Goal: Check status: Check status

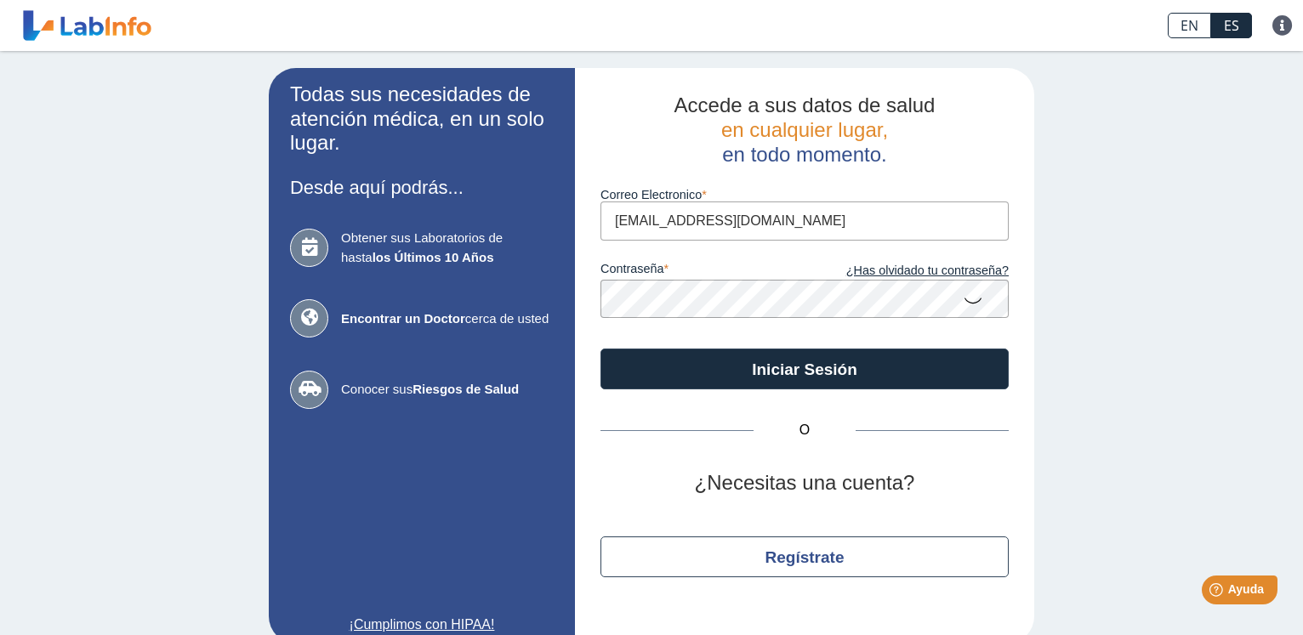
type input "[EMAIL_ADDRESS][DOMAIN_NAME]"
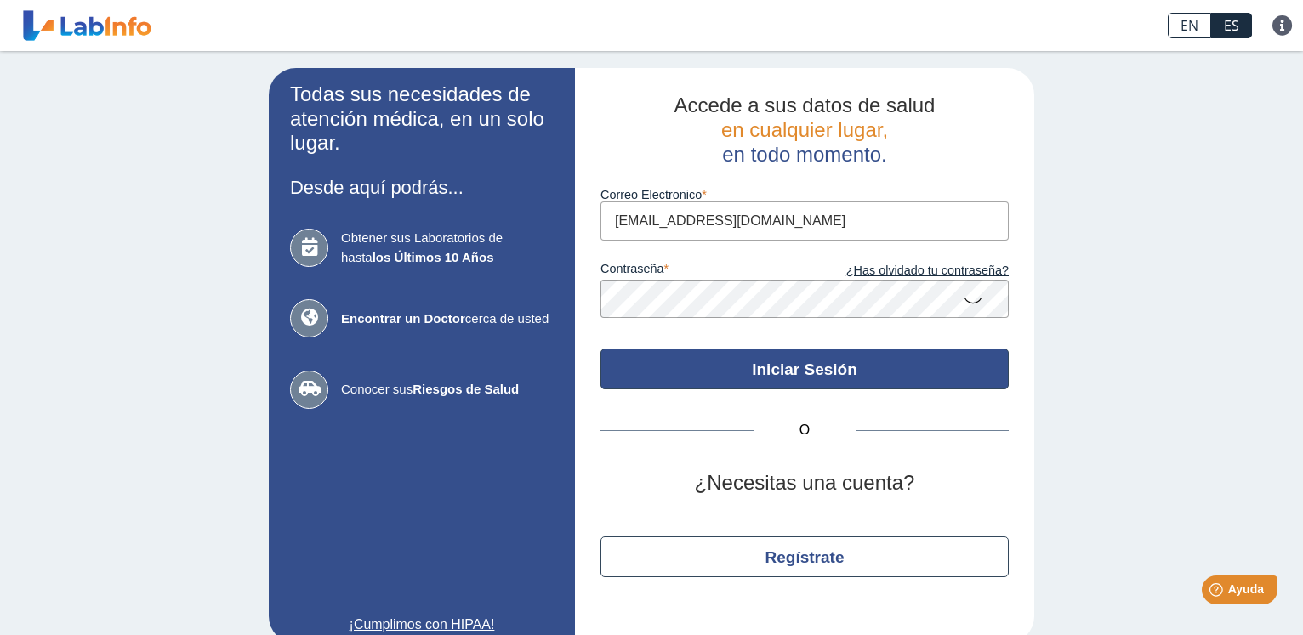
click at [738, 370] on button "Iniciar Sesión" at bounding box center [805, 369] width 408 height 41
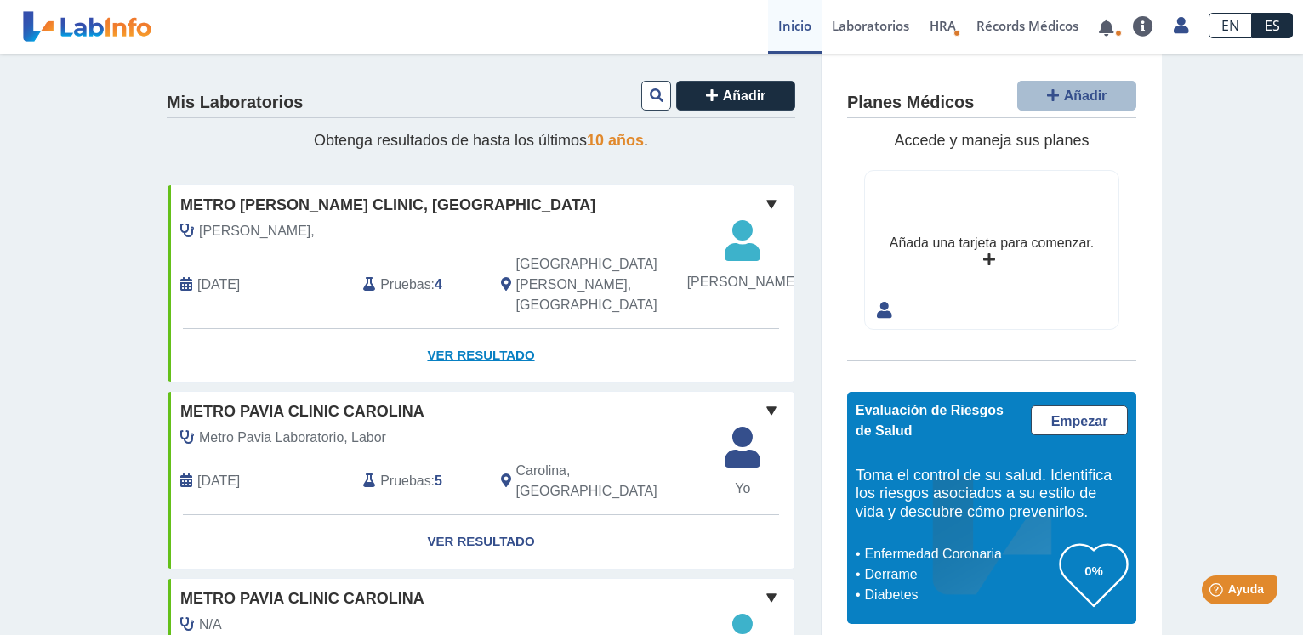
click at [463, 358] on link "Ver Resultado" at bounding box center [481, 356] width 627 height 54
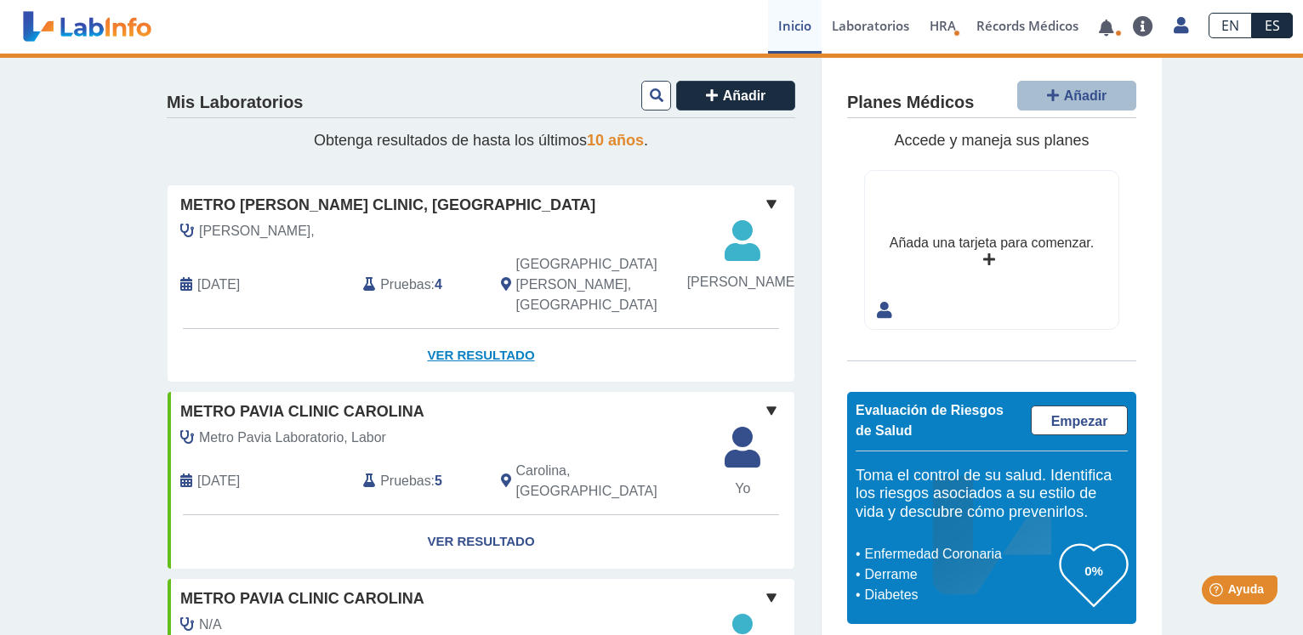
click at [464, 362] on link "Ver Resultado" at bounding box center [481, 356] width 627 height 54
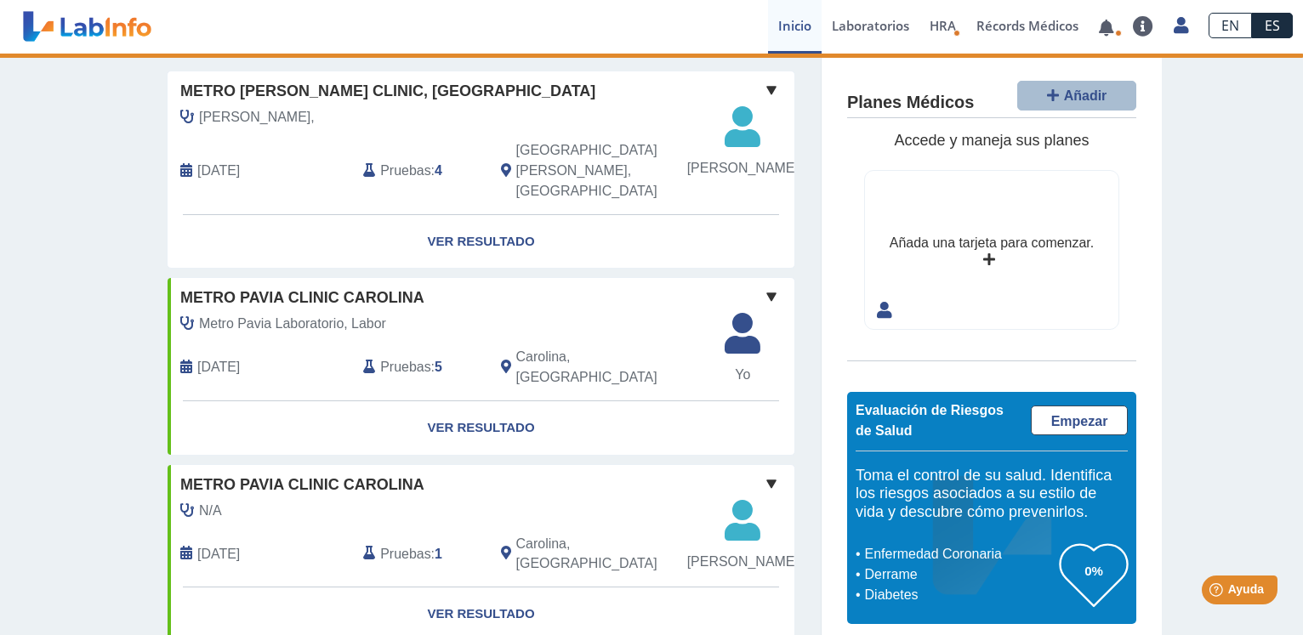
scroll to position [87, 0]
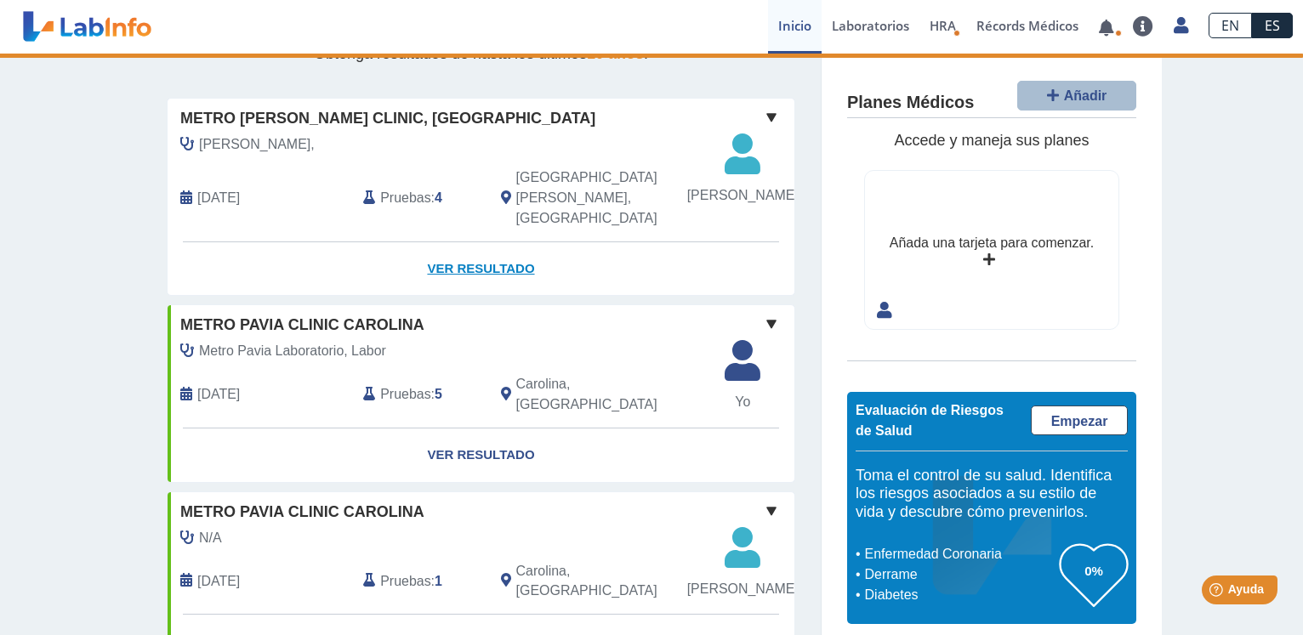
click at [470, 265] on link "Ver Resultado" at bounding box center [481, 269] width 627 height 54
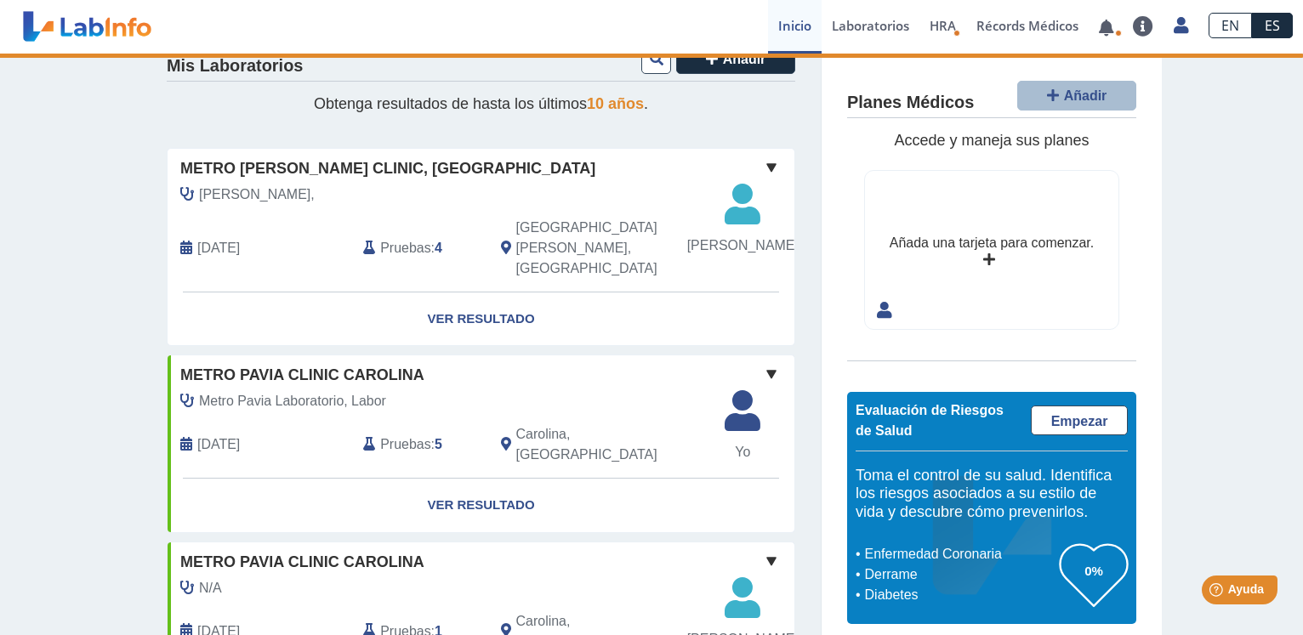
scroll to position [0, 0]
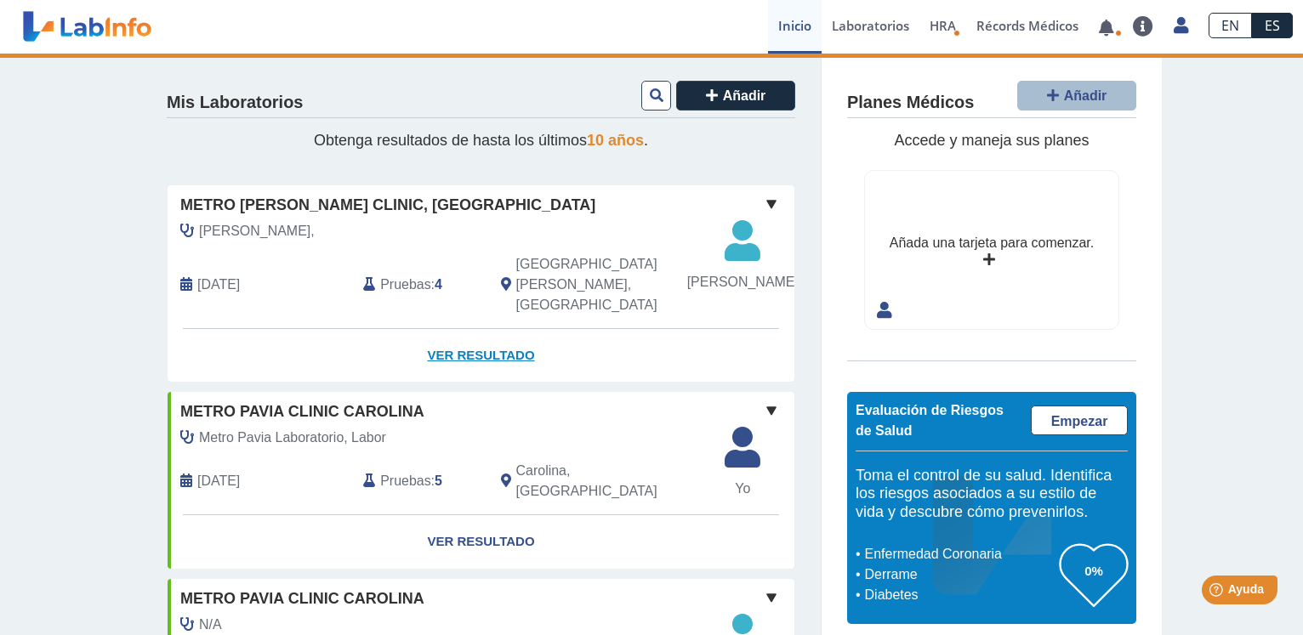
click at [487, 360] on link "Ver Resultado" at bounding box center [481, 356] width 627 height 54
click at [240, 295] on span "[DATE]" at bounding box center [218, 285] width 43 height 20
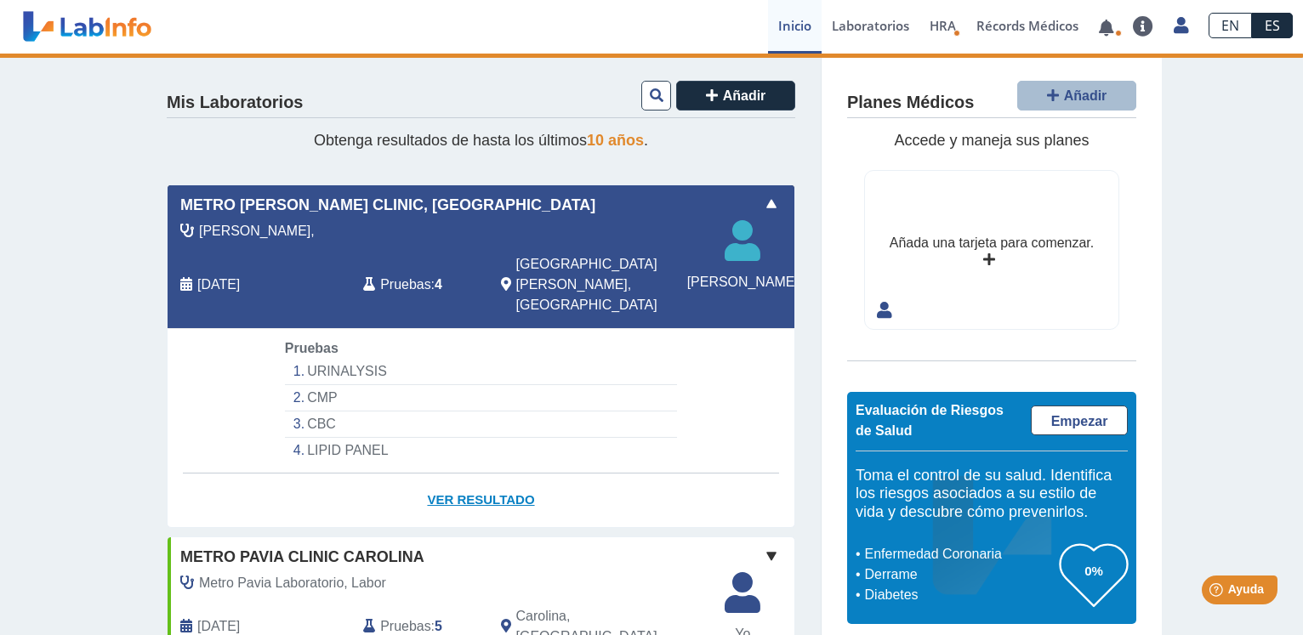
click at [456, 501] on link "Ver Resultado" at bounding box center [481, 501] width 627 height 54
click at [427, 299] on div "Pruebas : 4" at bounding box center [418, 284] width 137 height 61
click at [484, 498] on link "Ver Resultado" at bounding box center [481, 501] width 627 height 54
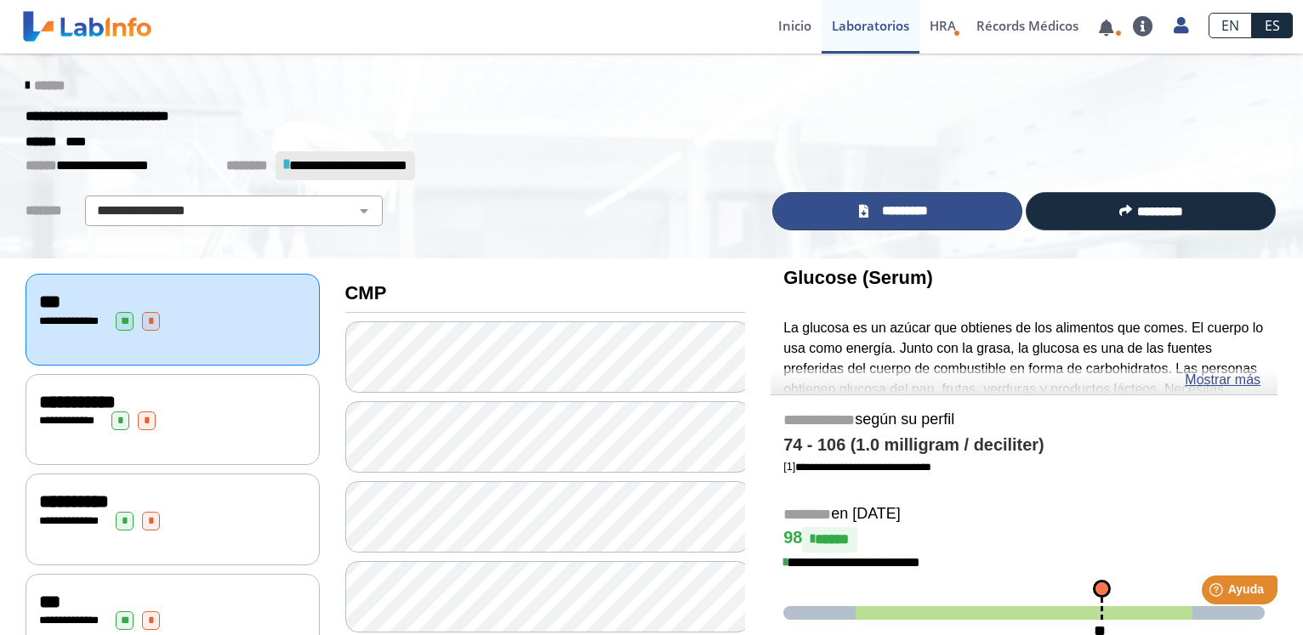
click at [890, 210] on span "*********" at bounding box center [905, 212] width 62 height 20
